Goal: Transaction & Acquisition: Obtain resource

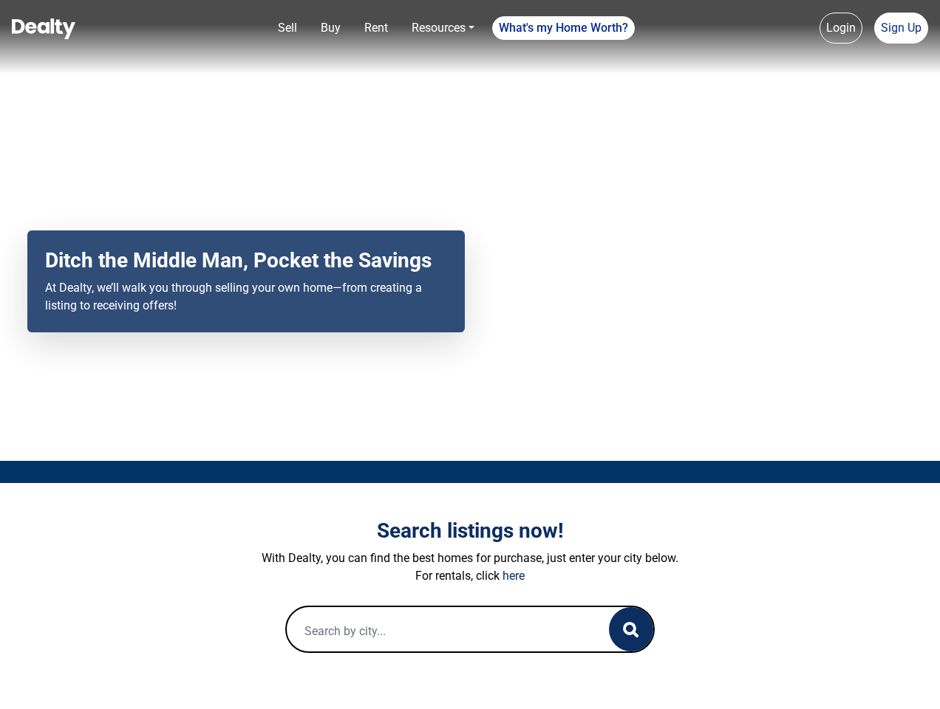
click at [470, 355] on div "Your browser does not support the video tag. Ditch the Middle Man, Pocket the S…" at bounding box center [470, 230] width 940 height 461
click at [287, 28] on link "Sell" at bounding box center [287, 28] width 31 height 30
click at [330, 28] on nav "Sell Buy Rent Resources Loan Calculator Loan Options Find an agent What's my Ho…" at bounding box center [470, 37] width 940 height 74
click at [376, 28] on link "Rent" at bounding box center [375, 28] width 35 height 30
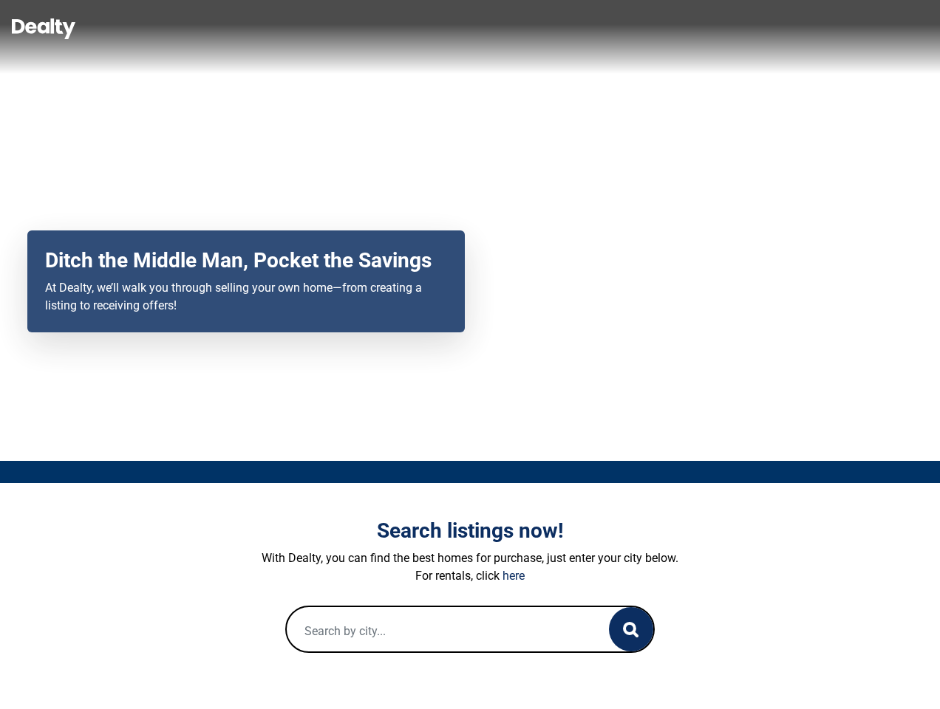
click at [442, 28] on link "Resources" at bounding box center [443, 28] width 75 height 30
click at [564, 28] on link "What's my Home Worth?" at bounding box center [563, 28] width 143 height 24
click at [841, 28] on nav "Sell Buy Rent Resources Loan Calculator Loan Options Find an agent What's my Ho…" at bounding box center [470, 37] width 940 height 74
click at [900, 28] on nav "Sell Buy Rent Resources Loan Calculator Loan Options Find an agent What's my Ho…" at bounding box center [470, 37] width 940 height 74
click at [631, 629] on icon "button" at bounding box center [631, 630] width 16 height 16
